Goal: Transaction & Acquisition: Purchase product/service

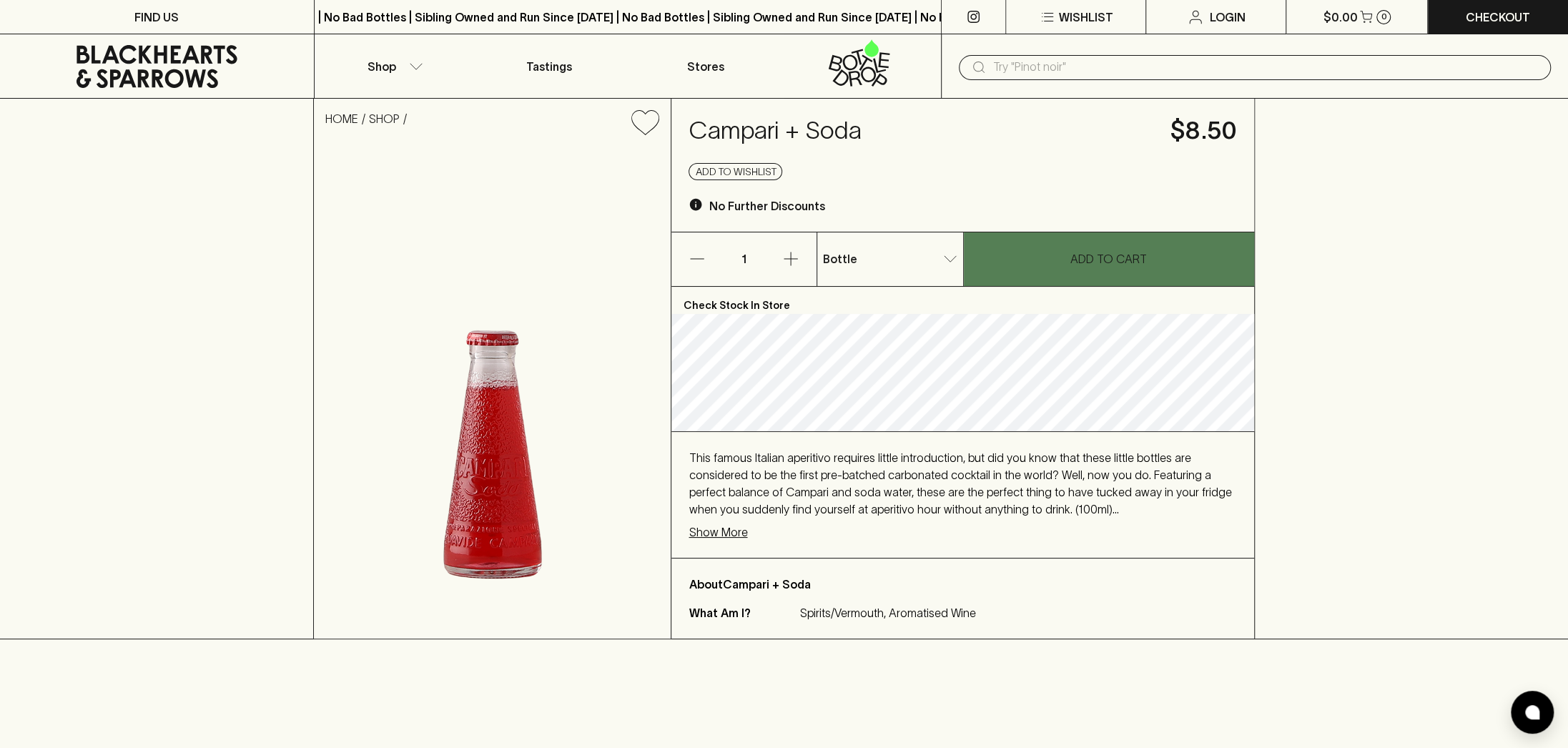
click at [1040, 256] on button "ADD TO CART" at bounding box center [1109, 259] width 291 height 54
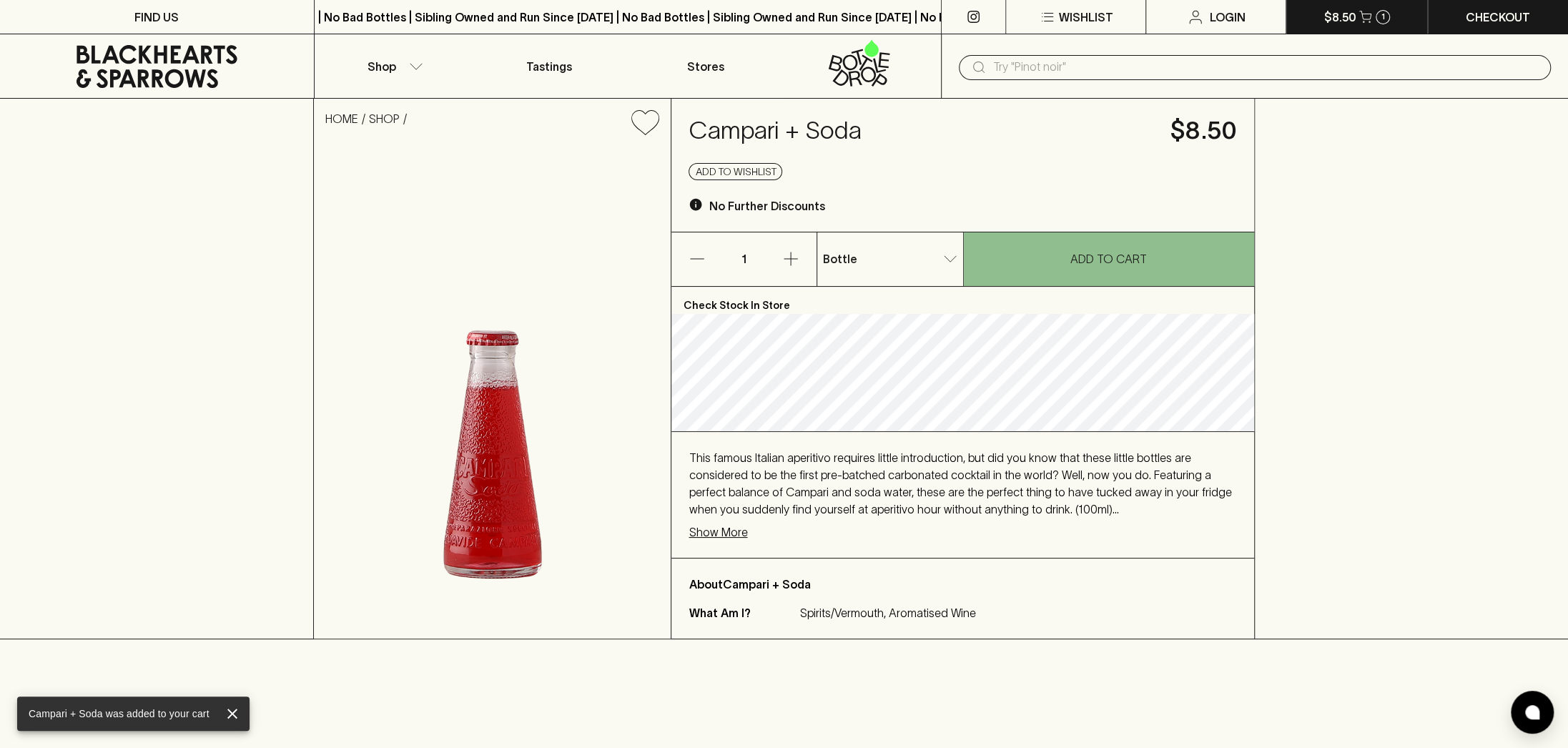
click at [1353, 22] on p "$8.50" at bounding box center [1340, 17] width 32 height 17
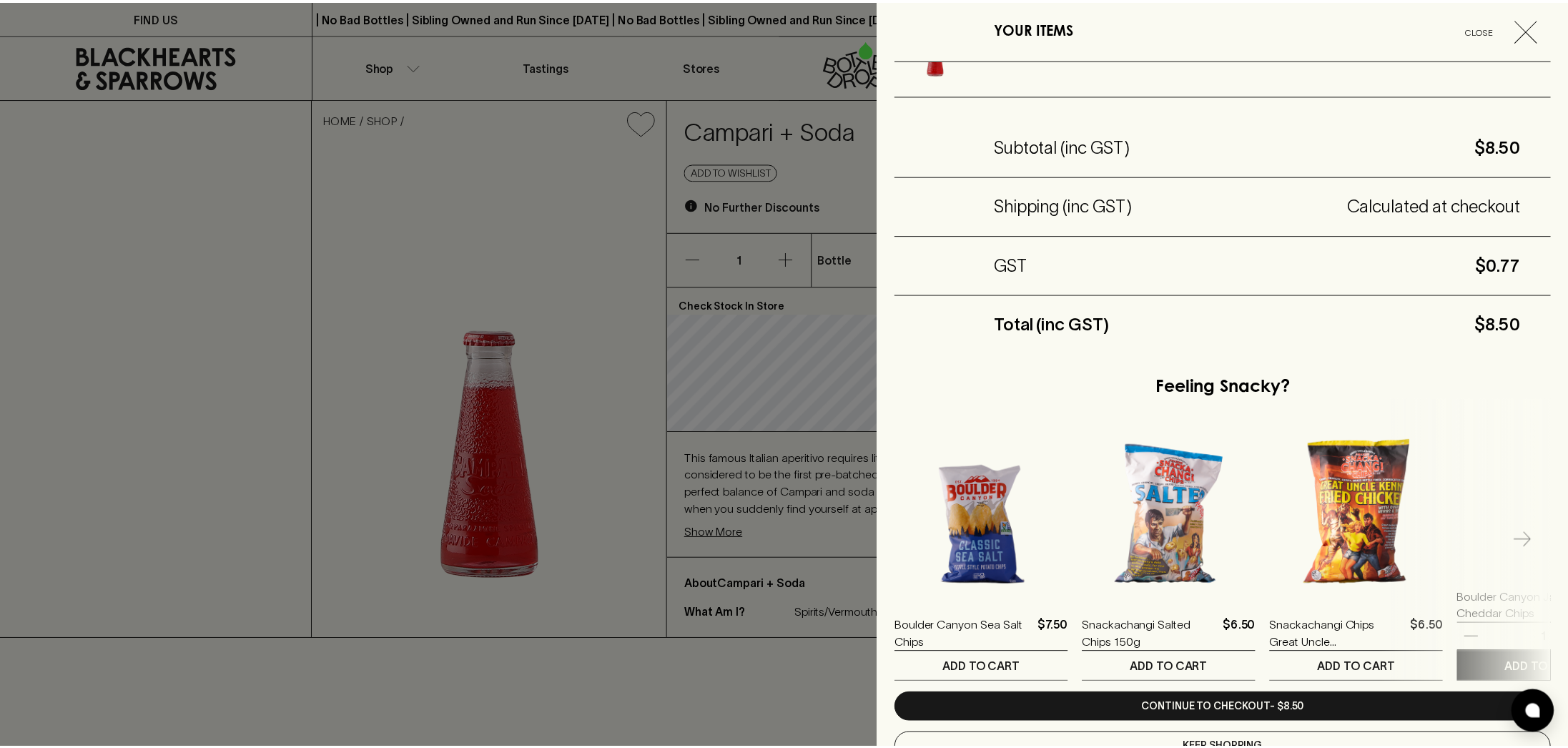
scroll to position [117, 0]
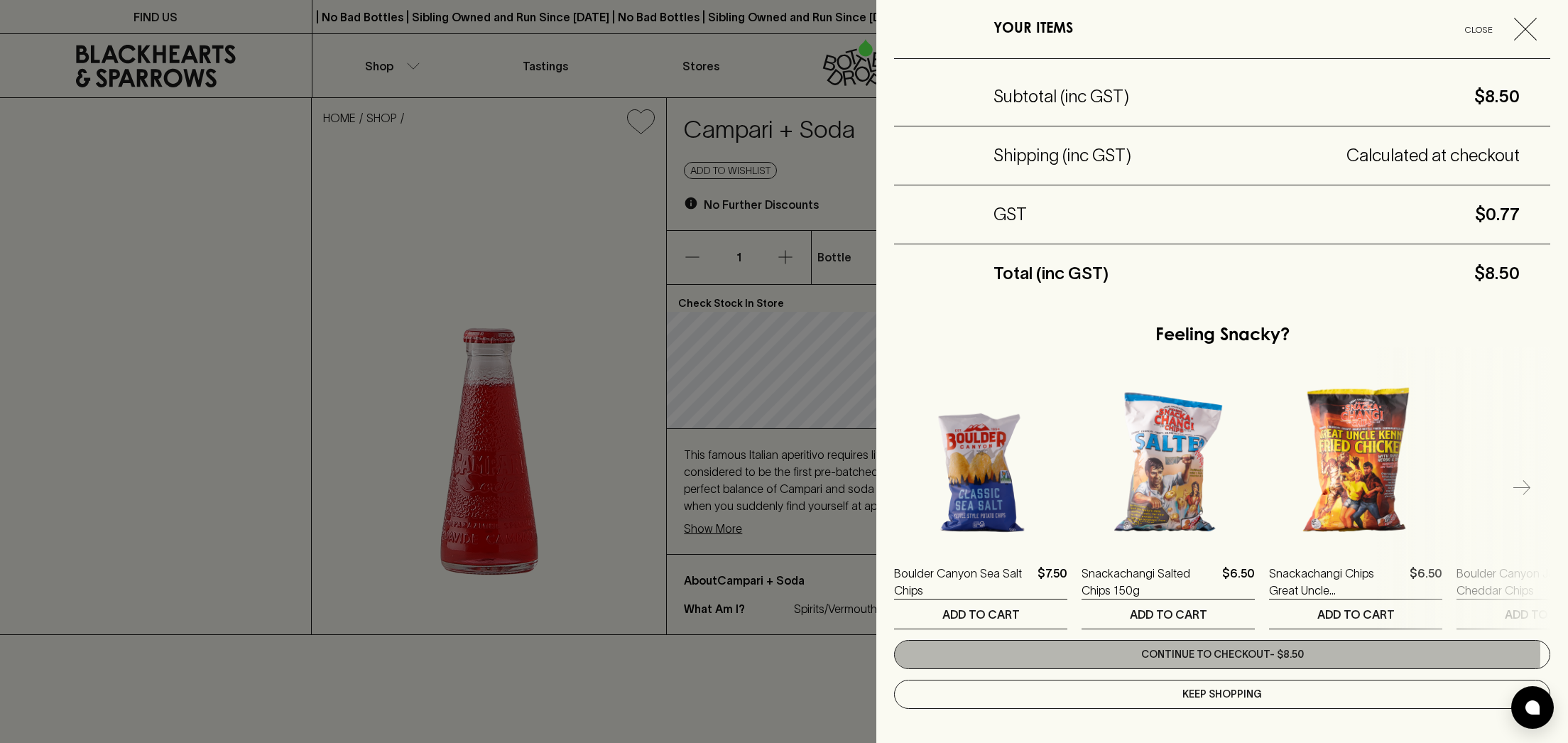
click at [1185, 651] on link "Continue to checkout - $8.50" at bounding box center [1222, 655] width 656 height 29
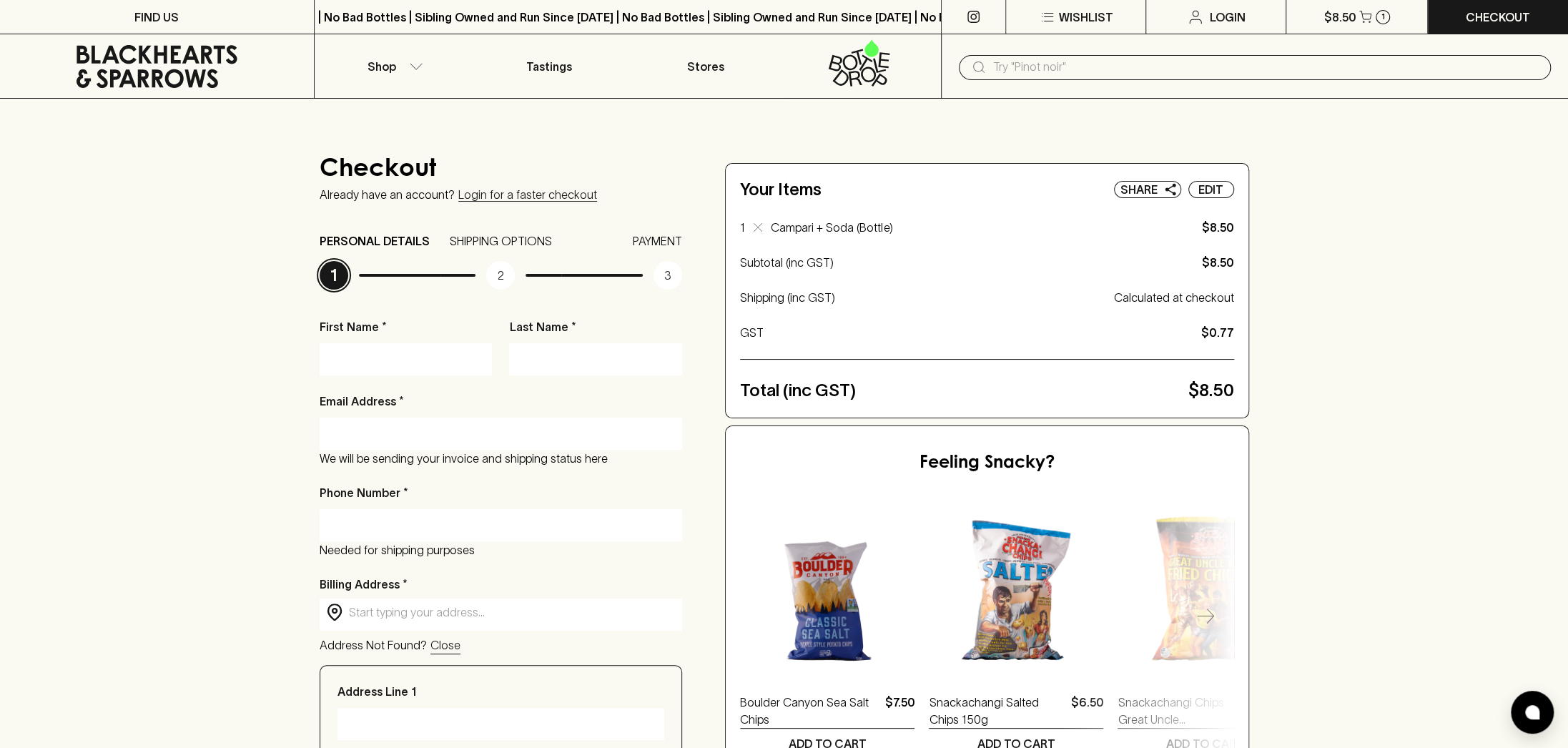
click at [408, 362] on input "First Name *" at bounding box center [406, 358] width 152 height 23
click at [382, 338] on div "First Name *" at bounding box center [406, 346] width 173 height 57
click at [382, 360] on input "First Name *" at bounding box center [406, 358] width 152 height 23
type input "[PERSON_NAME]"
type input "Thomson"
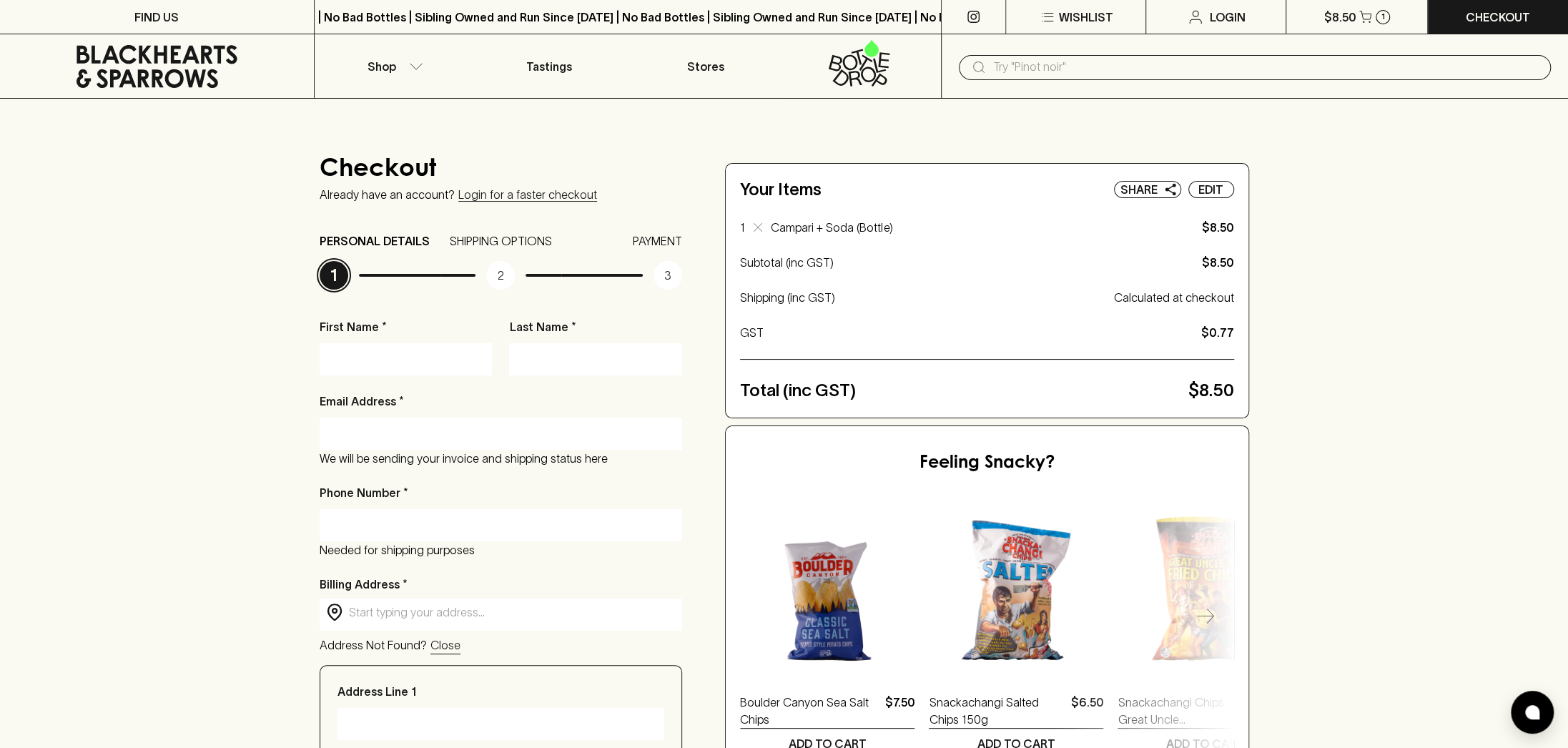
type input "[EMAIL_ADDRESS][DOMAIN_NAME]"
type input "6123853924"
type input "[STREET_ADDRESS]"
type input "417"
type input "[GEOGRAPHIC_DATA]"
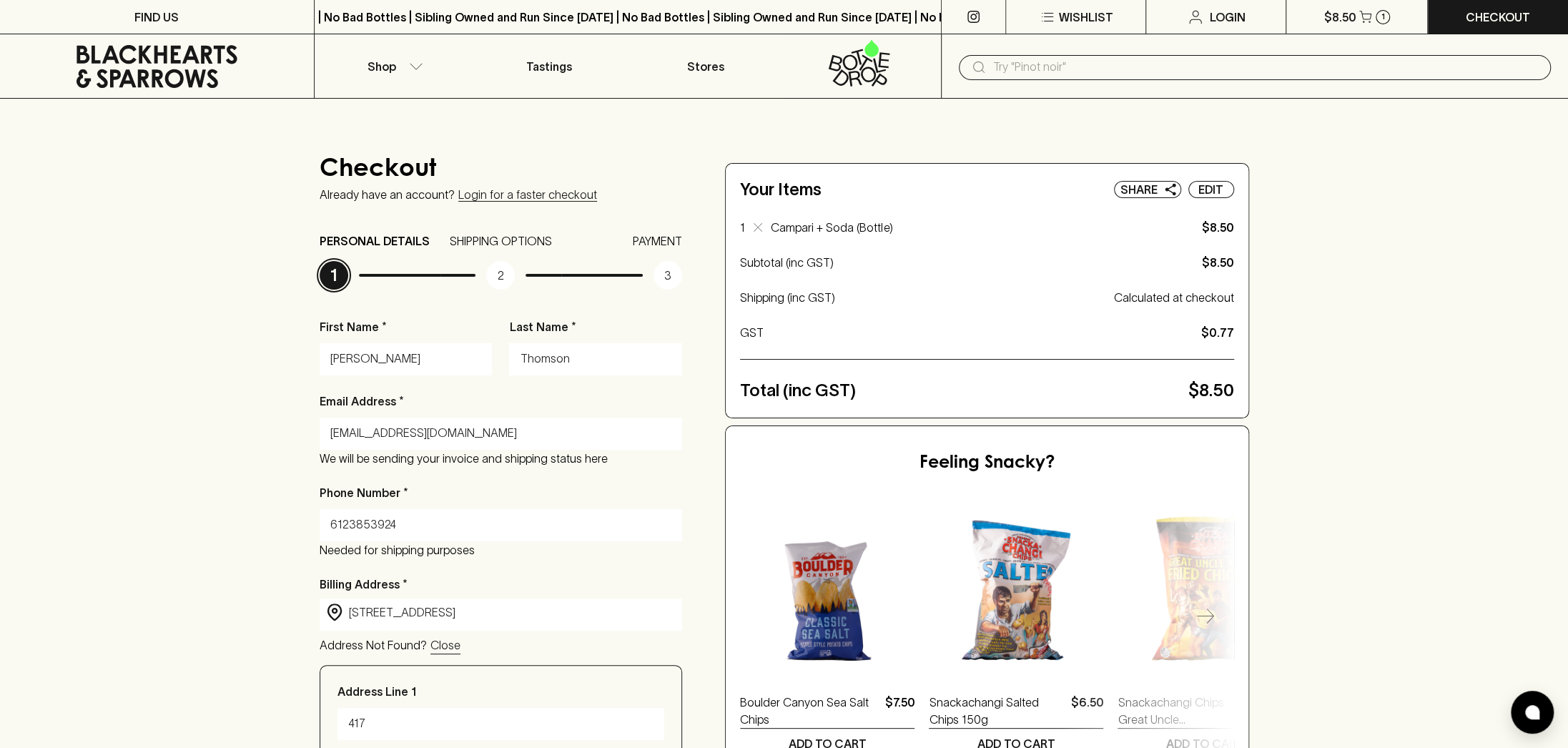
type input "55414"
type input "MN"
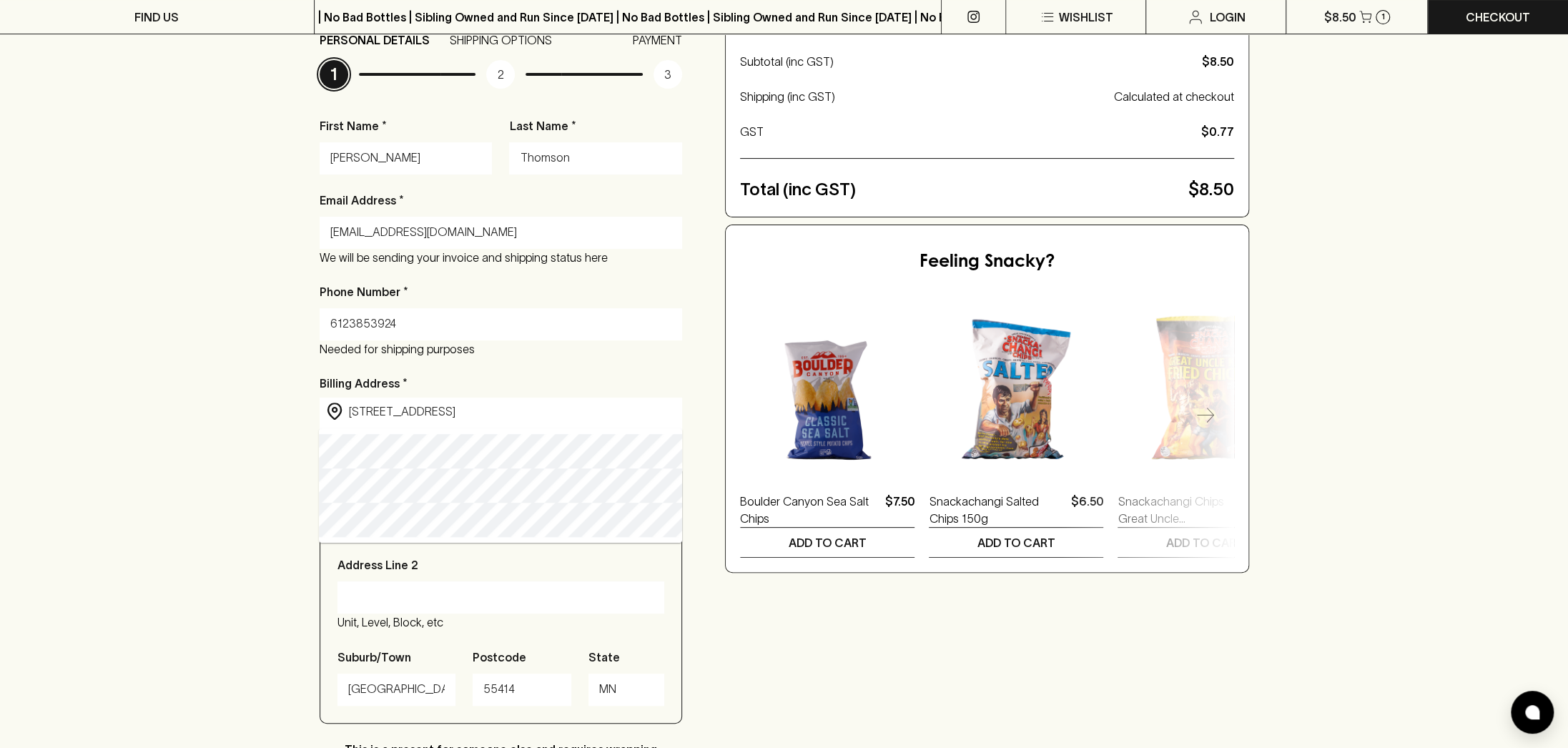
scroll to position [214, 0]
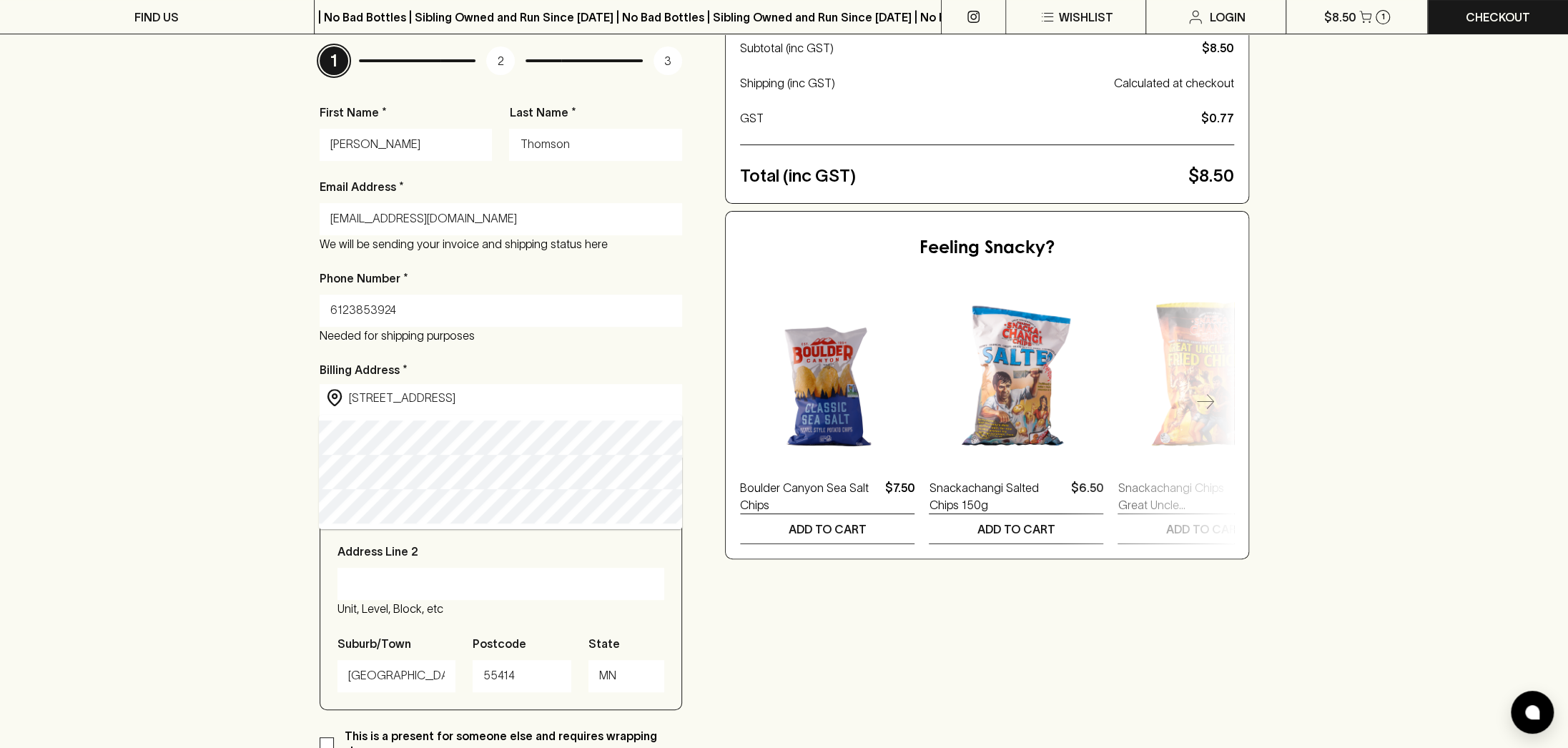
click at [446, 399] on input "[STREET_ADDRESS]" at bounding box center [512, 398] width 327 height 16
click at [226, 451] on div "Checkout Already have an account? Login for a faster checkout PERSONAL DETAILS …" at bounding box center [784, 459] width 1568 height 1150
drag, startPoint x: 429, startPoint y: 404, endPoint x: 373, endPoint y: 407, distance: 56.1
click at [373, 406] on input "[STREET_ADDRESS]" at bounding box center [512, 398] width 327 height 16
type input "[STREET_ADDRESS]"
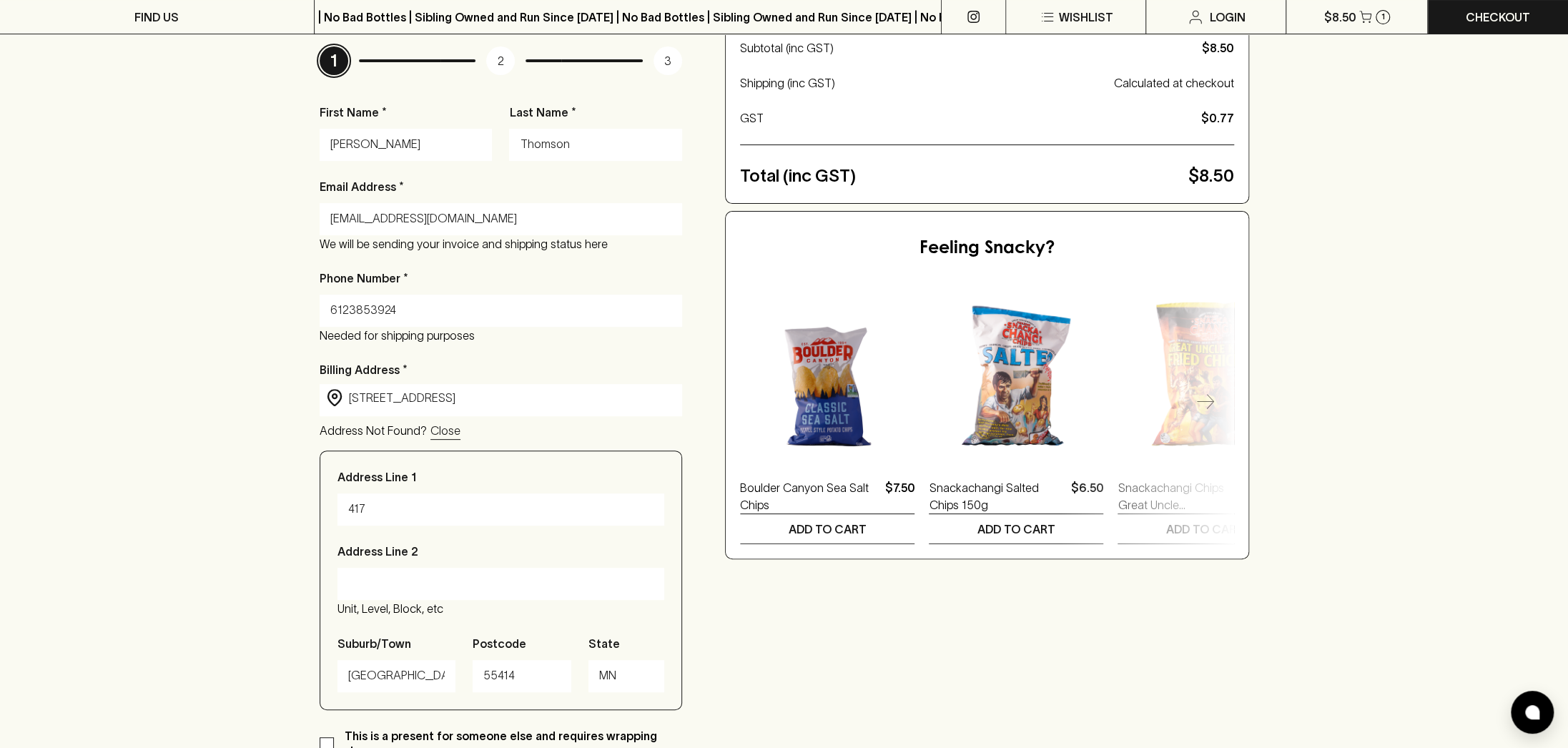
click at [253, 346] on div "Checkout Already have an account? Login for a faster checkout PERSONAL DETAILS …" at bounding box center [784, 459] width 1568 height 1150
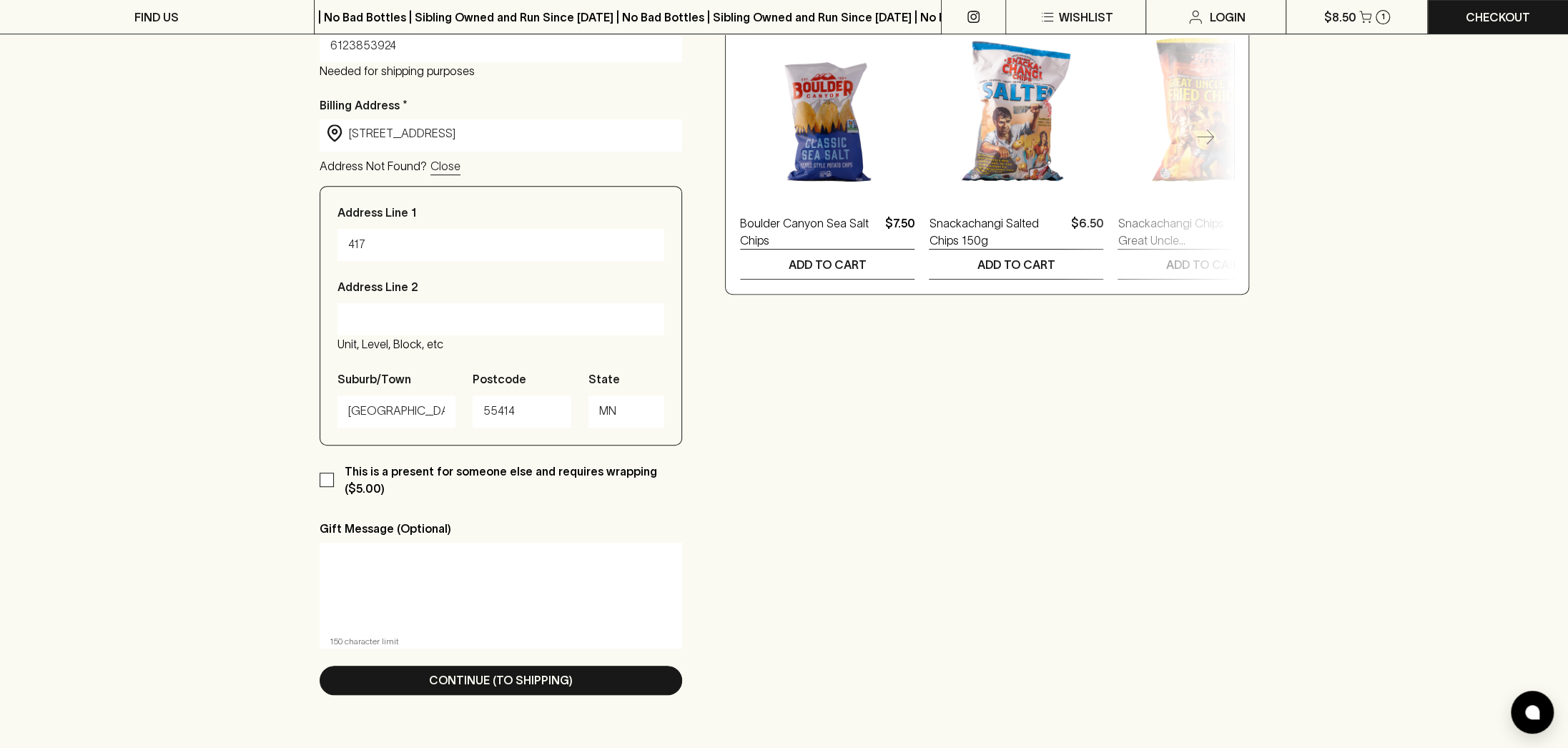
scroll to position [501, 0]
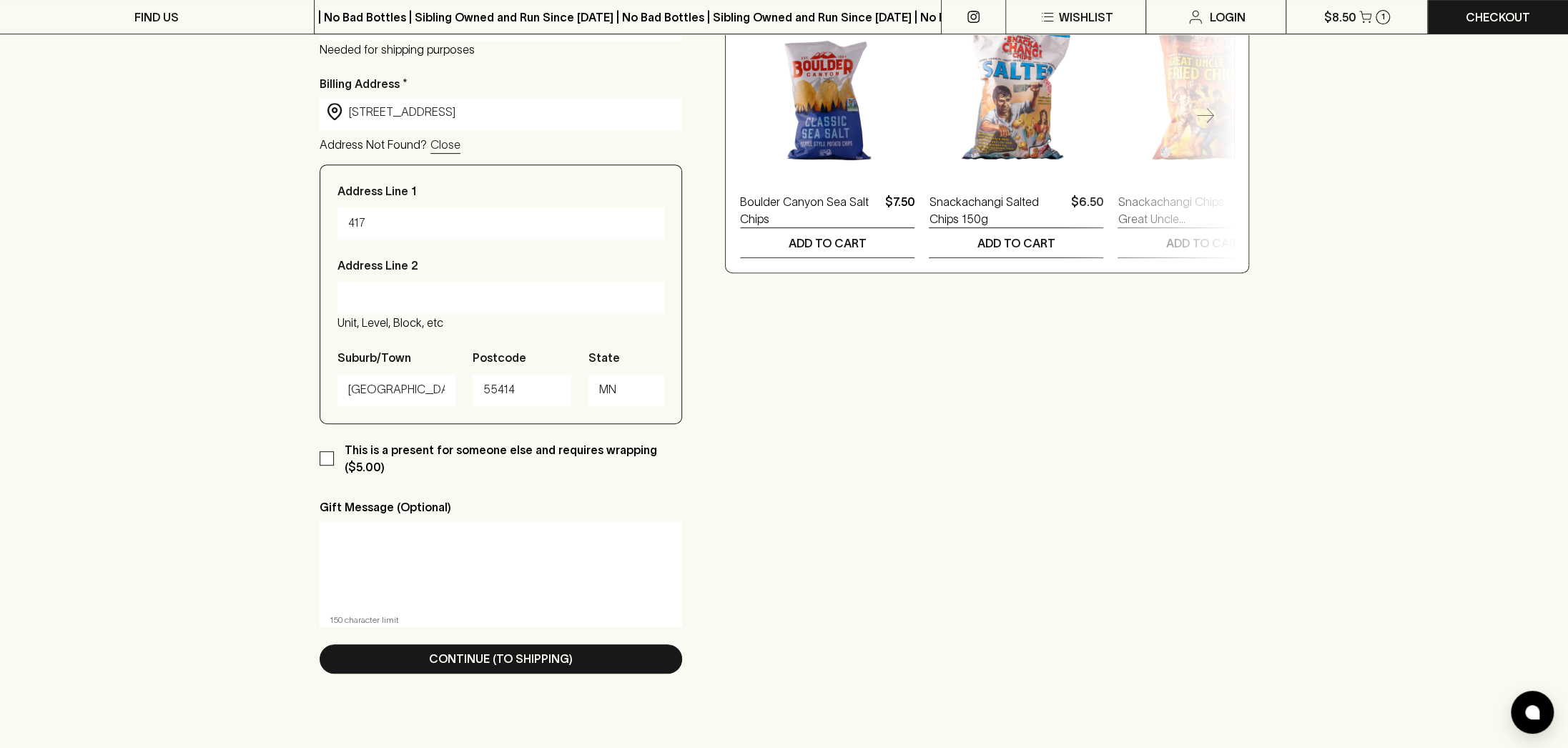
click at [384, 658] on button "Continue (To Shipping)" at bounding box center [501, 659] width 363 height 29
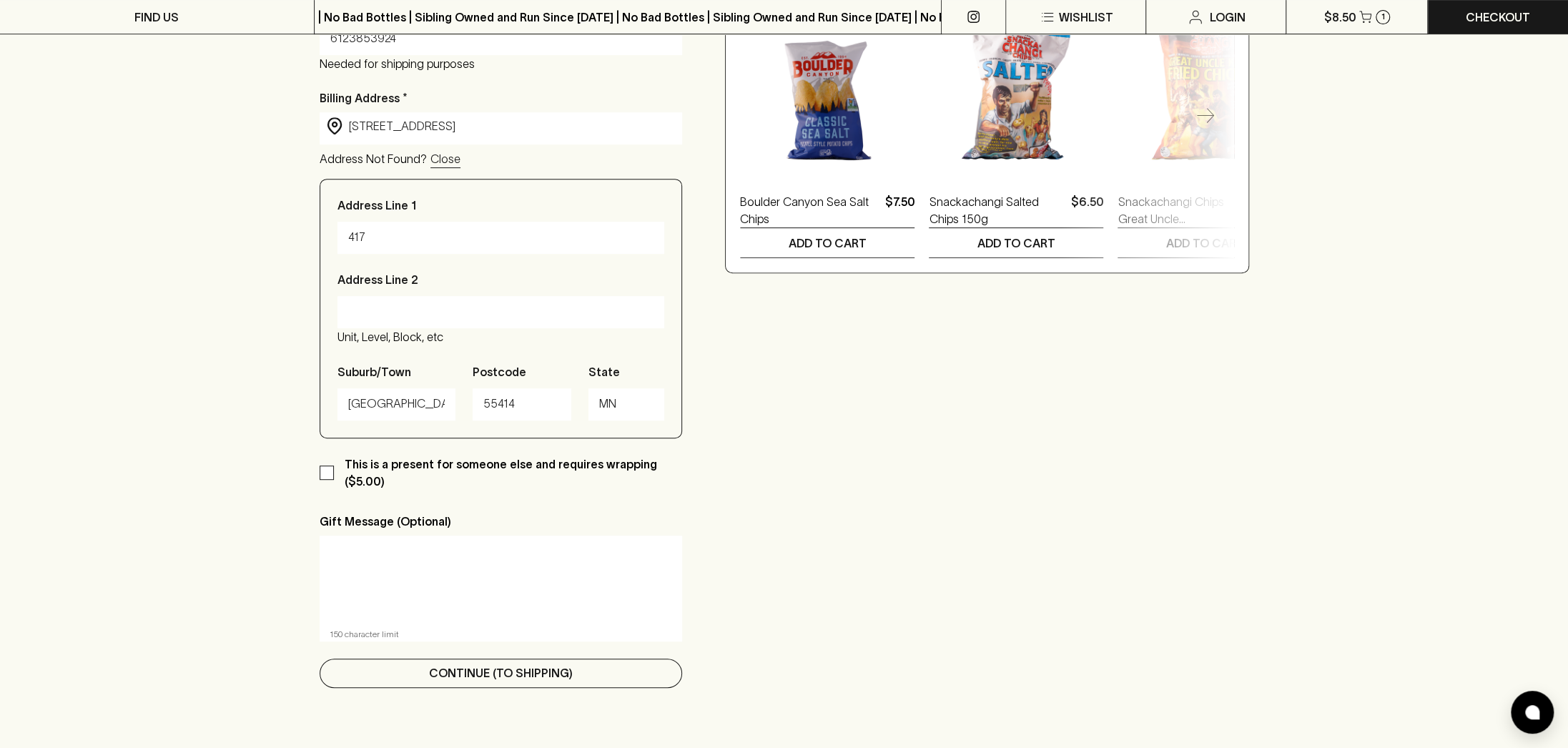
click at [417, 680] on button "Continue (To Shipping)" at bounding box center [501, 673] width 363 height 29
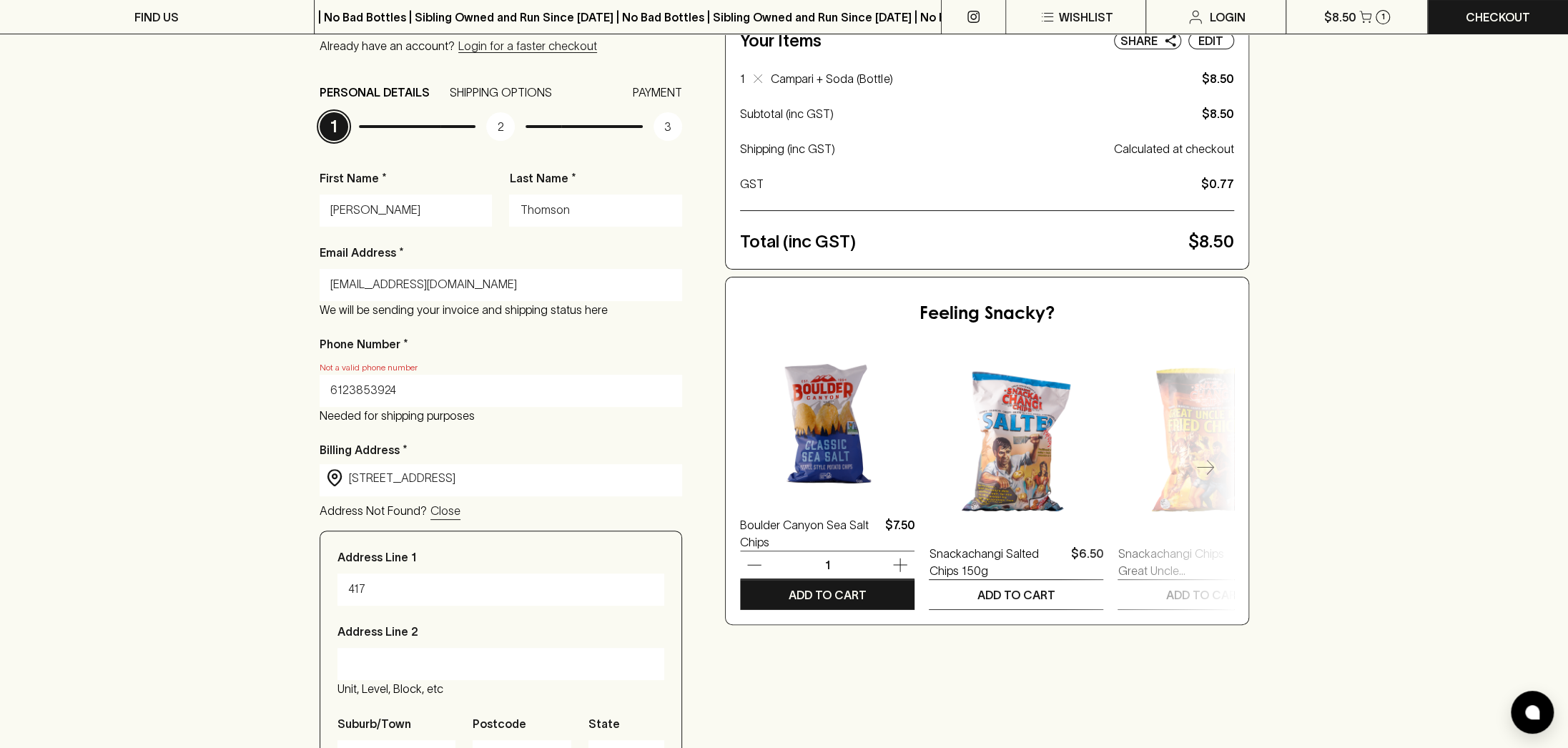
scroll to position [143, 0]
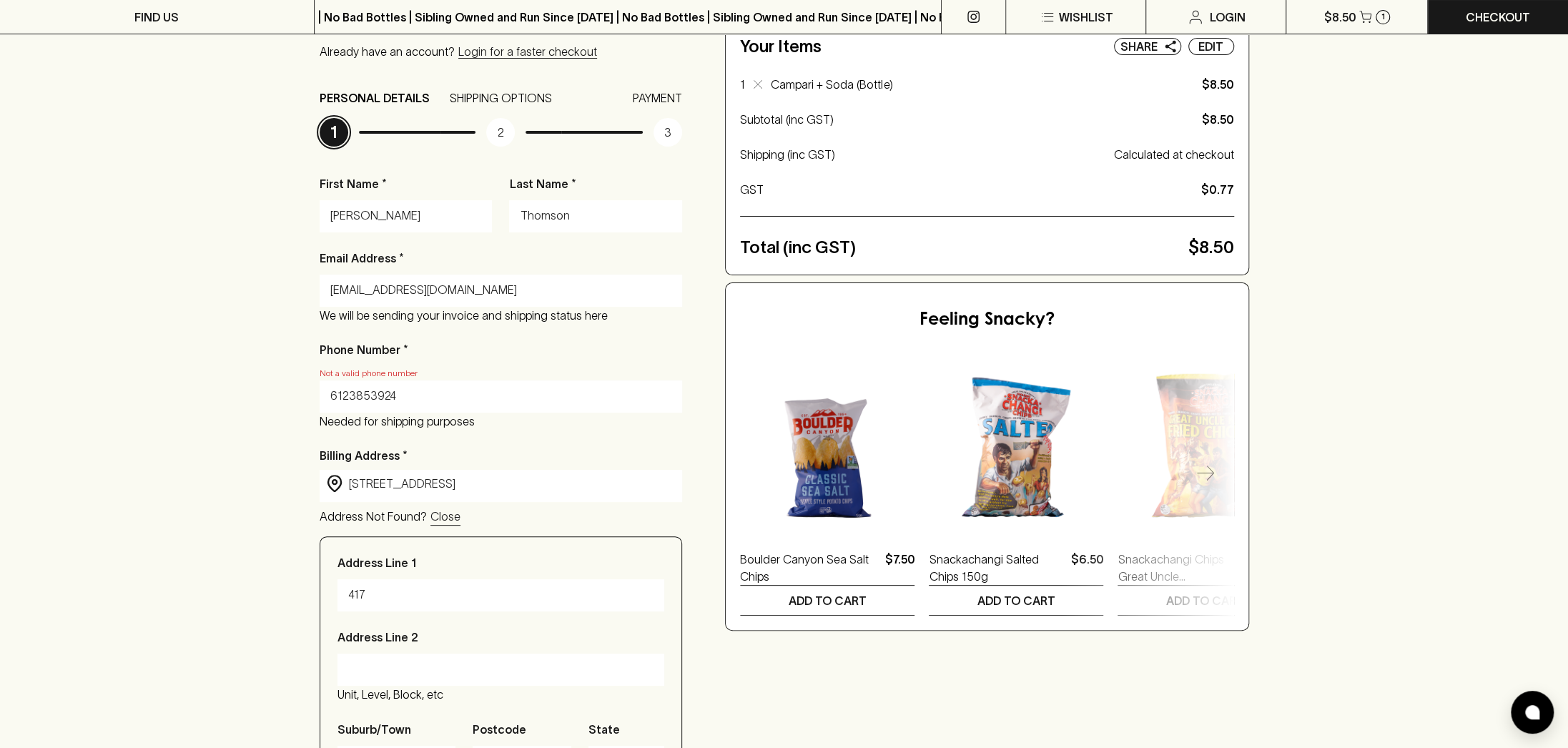
click at [332, 402] on input "6123853924" at bounding box center [501, 396] width 342 height 23
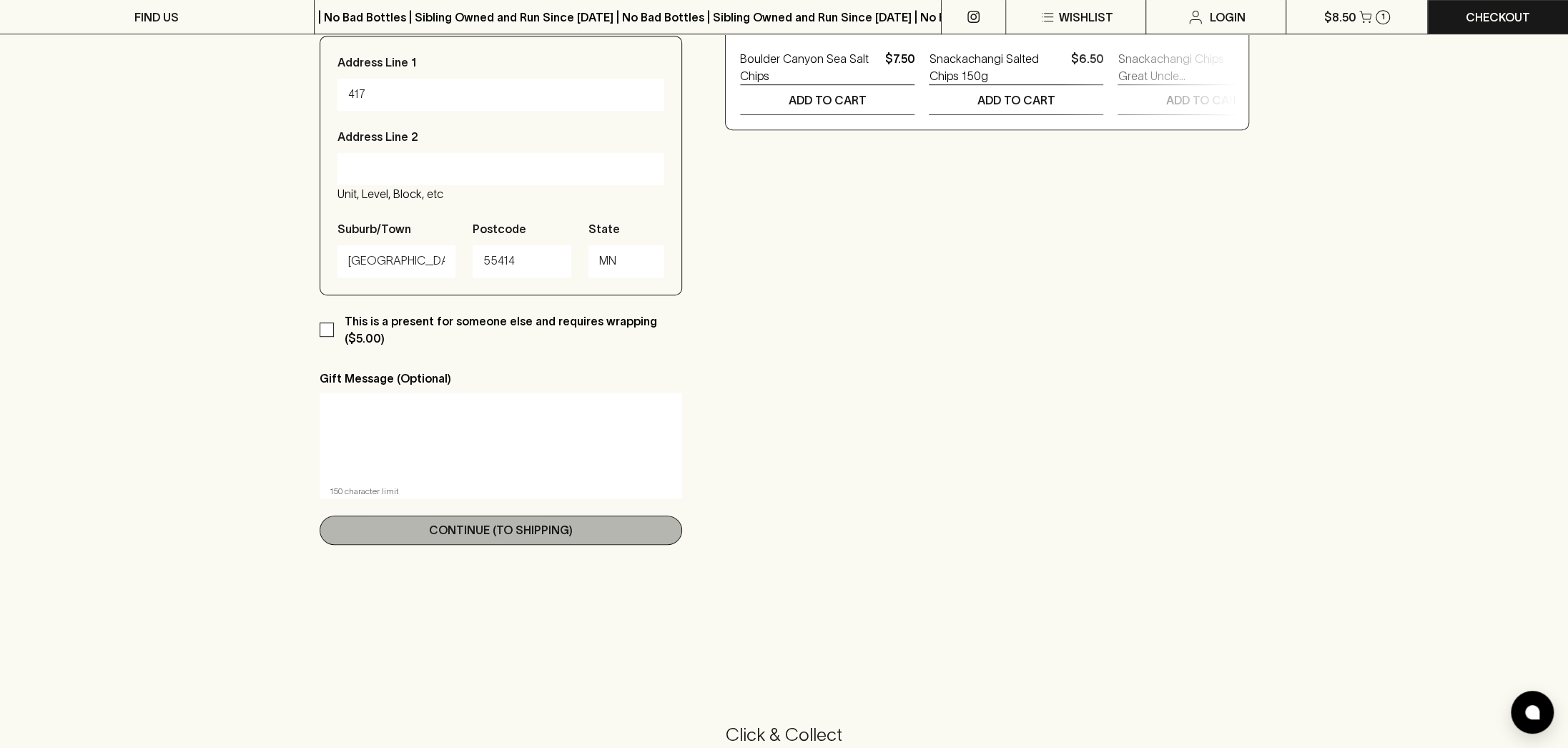
click at [471, 539] on p "Continue (To Shipping)" at bounding box center [501, 529] width 144 height 17
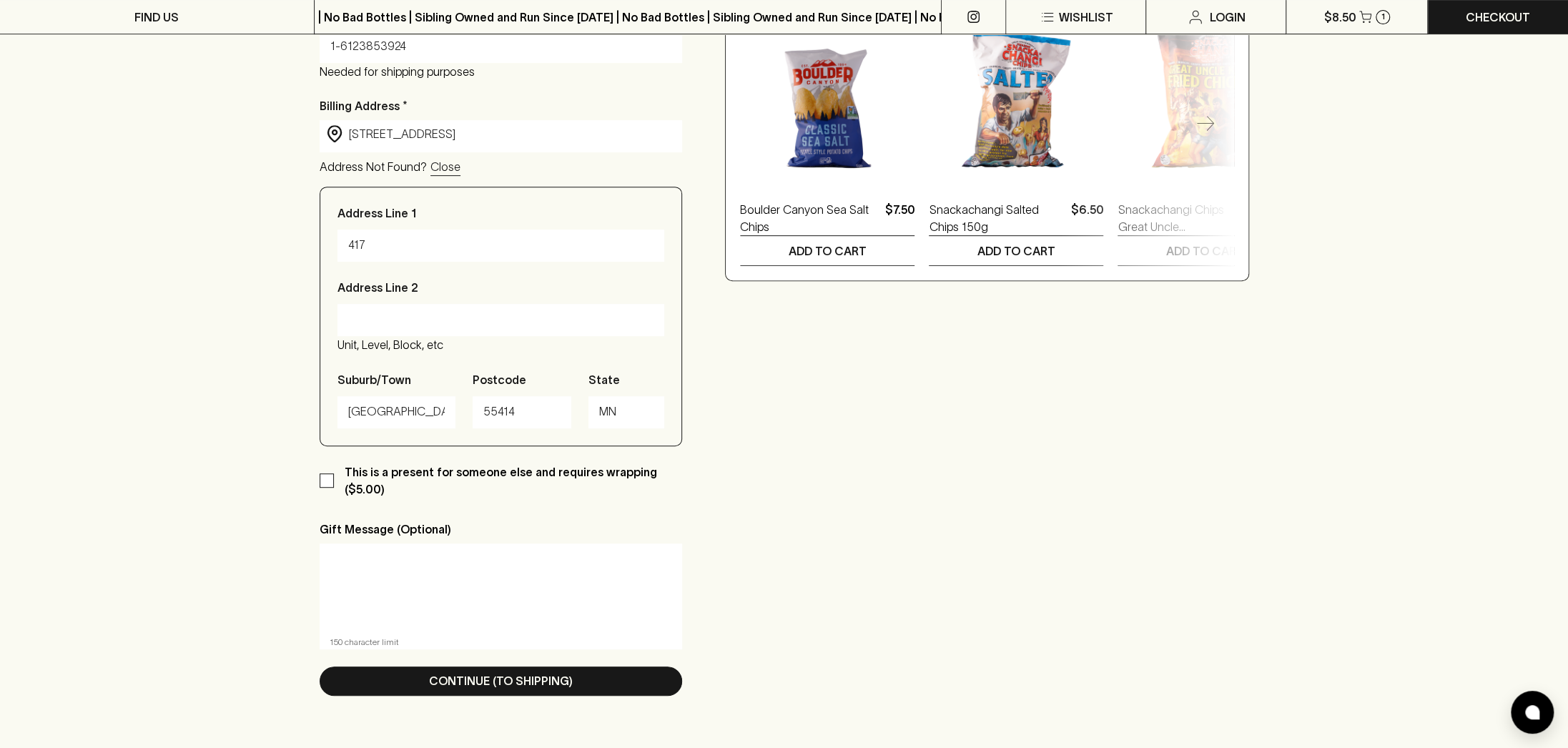
scroll to position [525, 0]
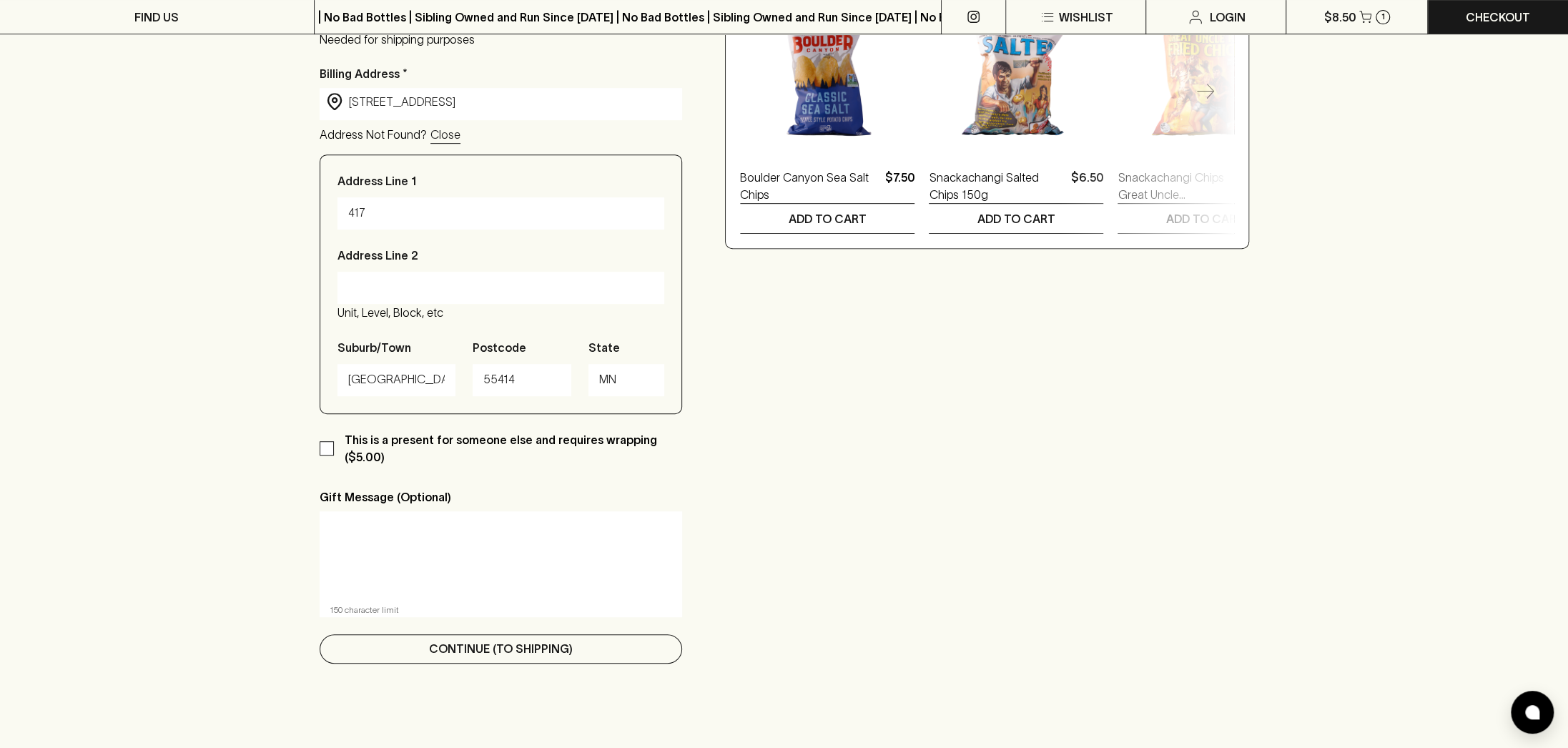
type input "1-6123853924"
click at [369, 646] on button "Continue (To Shipping)" at bounding box center [501, 649] width 363 height 29
click at [368, 656] on button "Continue (To Shipping)" at bounding box center [501, 649] width 363 height 29
